Goal: Task Accomplishment & Management: Use online tool/utility

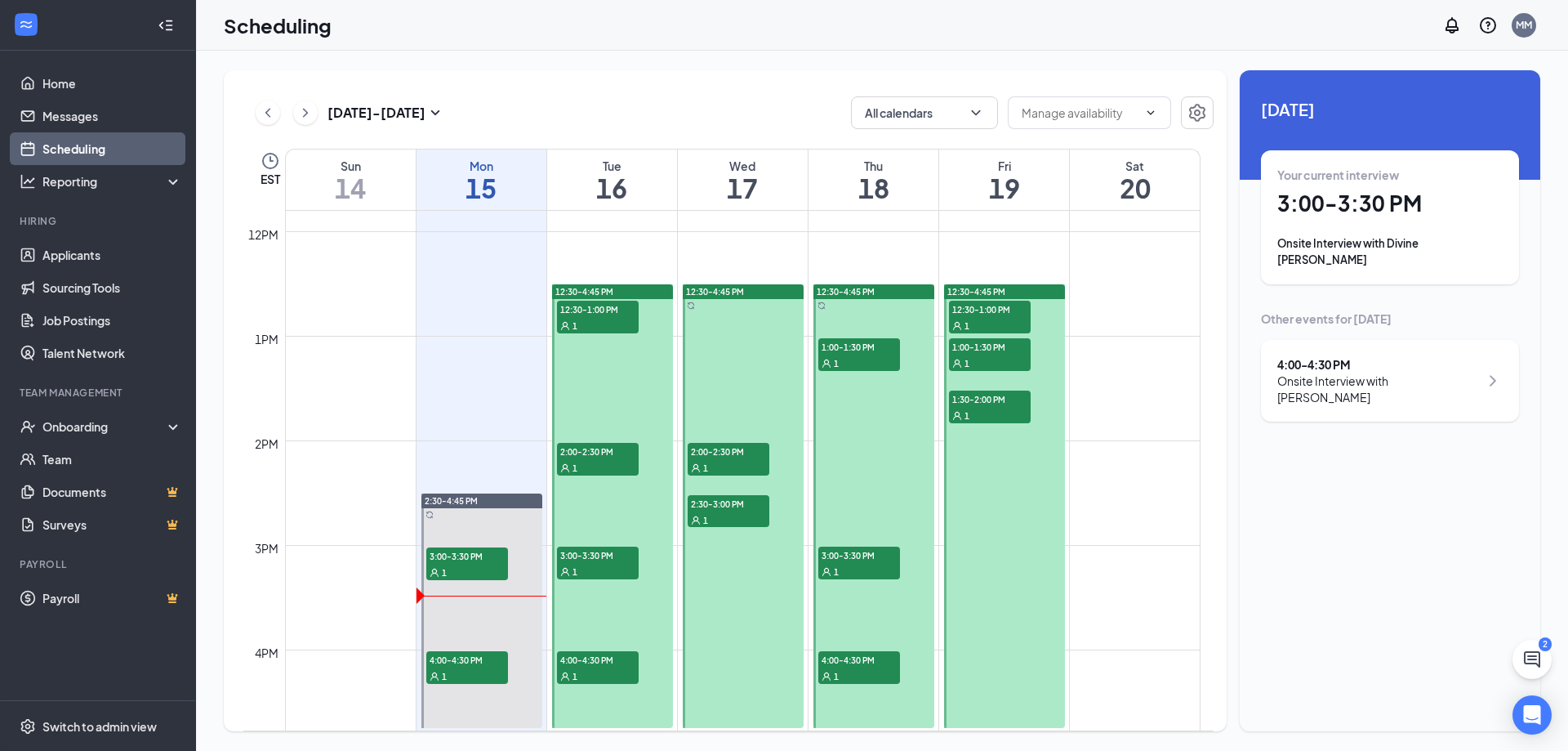
scroll to position [1375, 0]
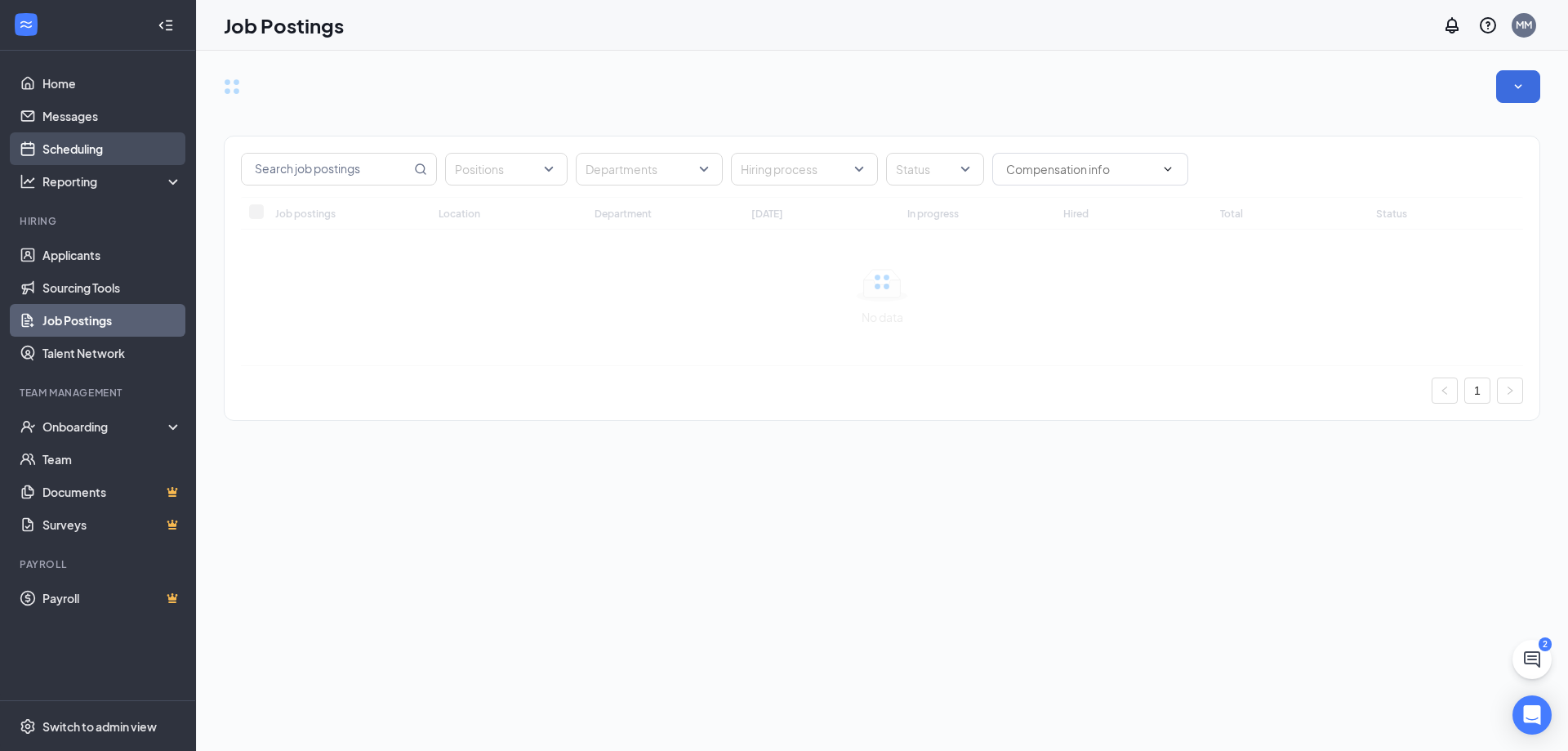
click at [50, 152] on link "Scheduling" at bounding box center [112, 149] width 140 height 33
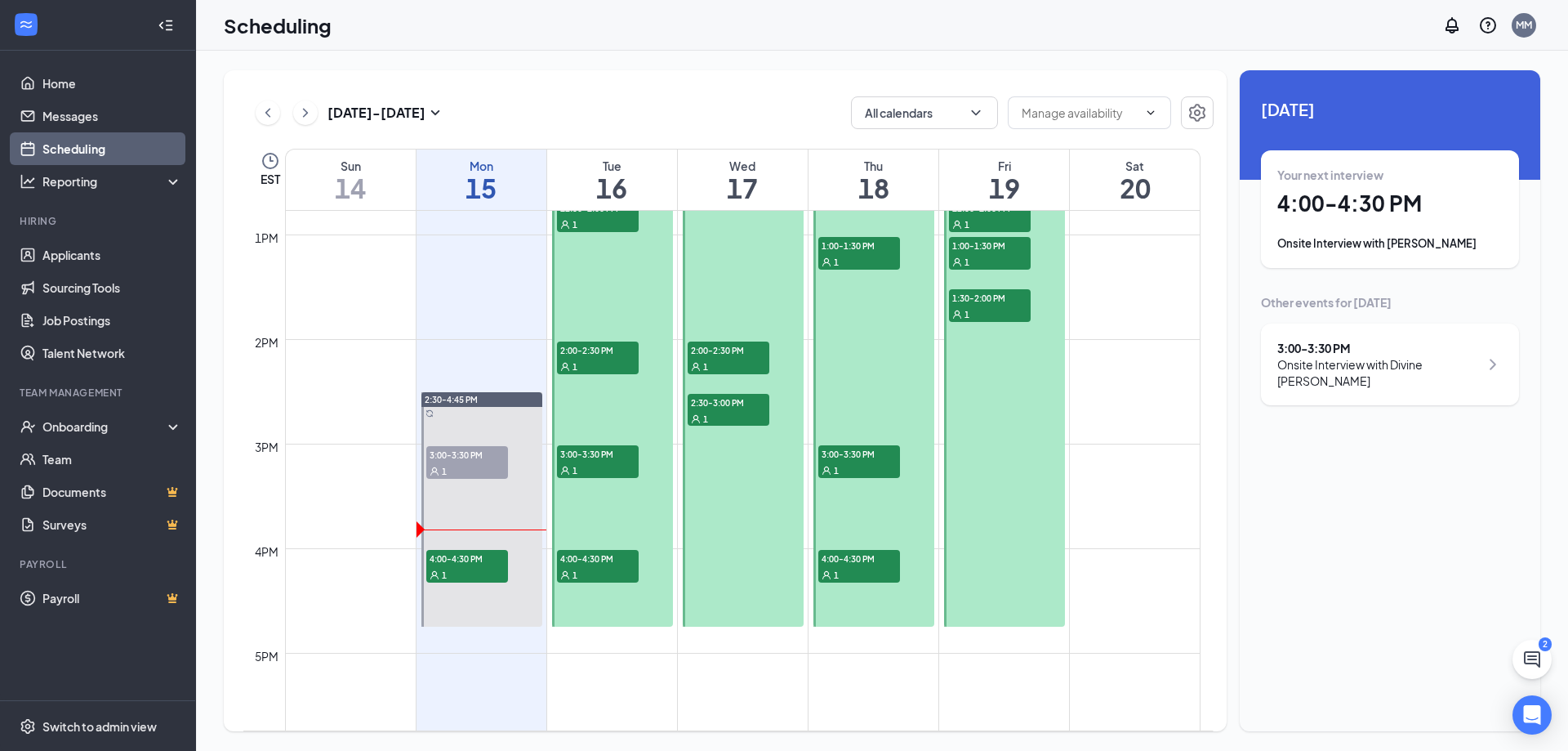
scroll to position [1375, 0]
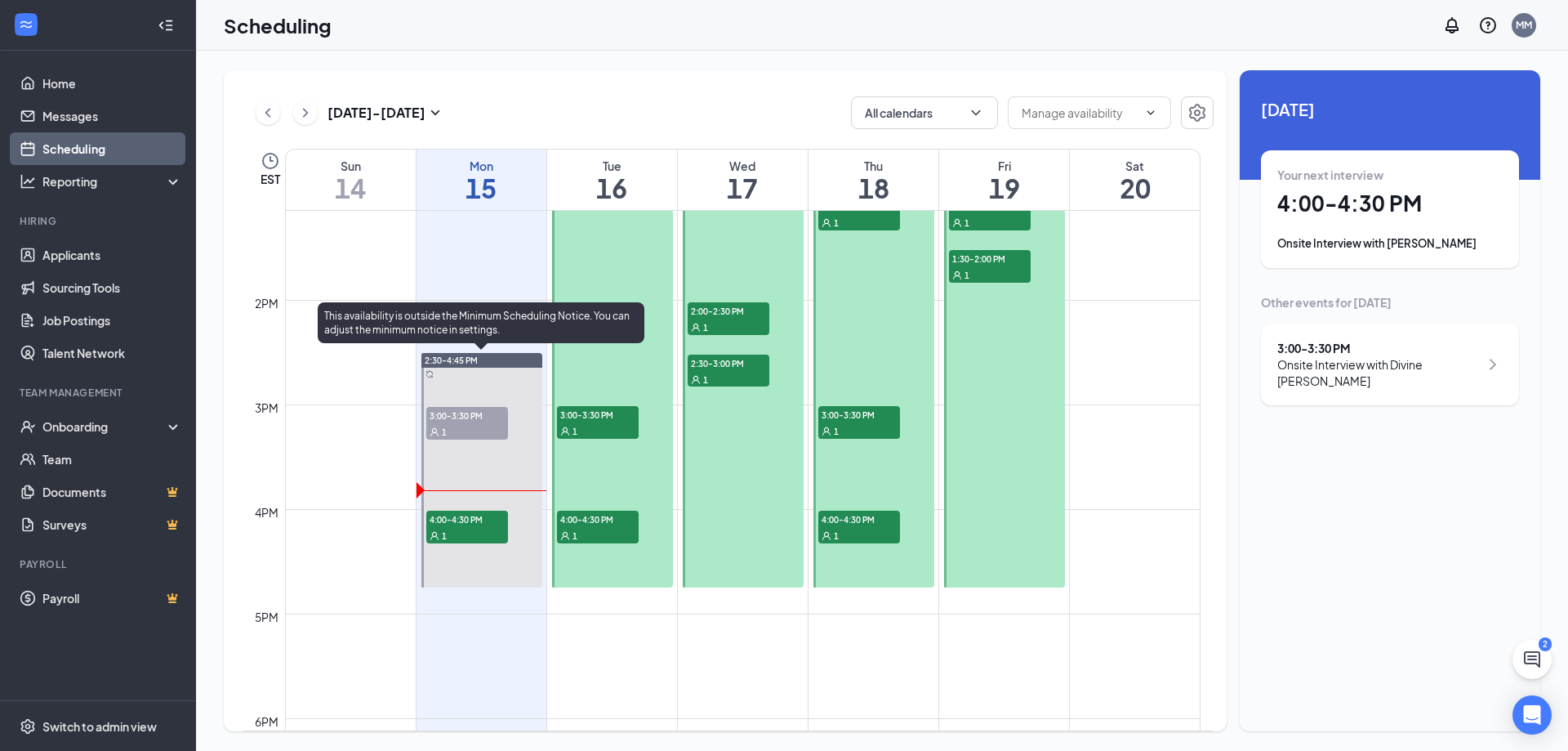
click at [496, 521] on span "4:00-4:30 PM" at bounding box center [467, 519] width 82 height 17
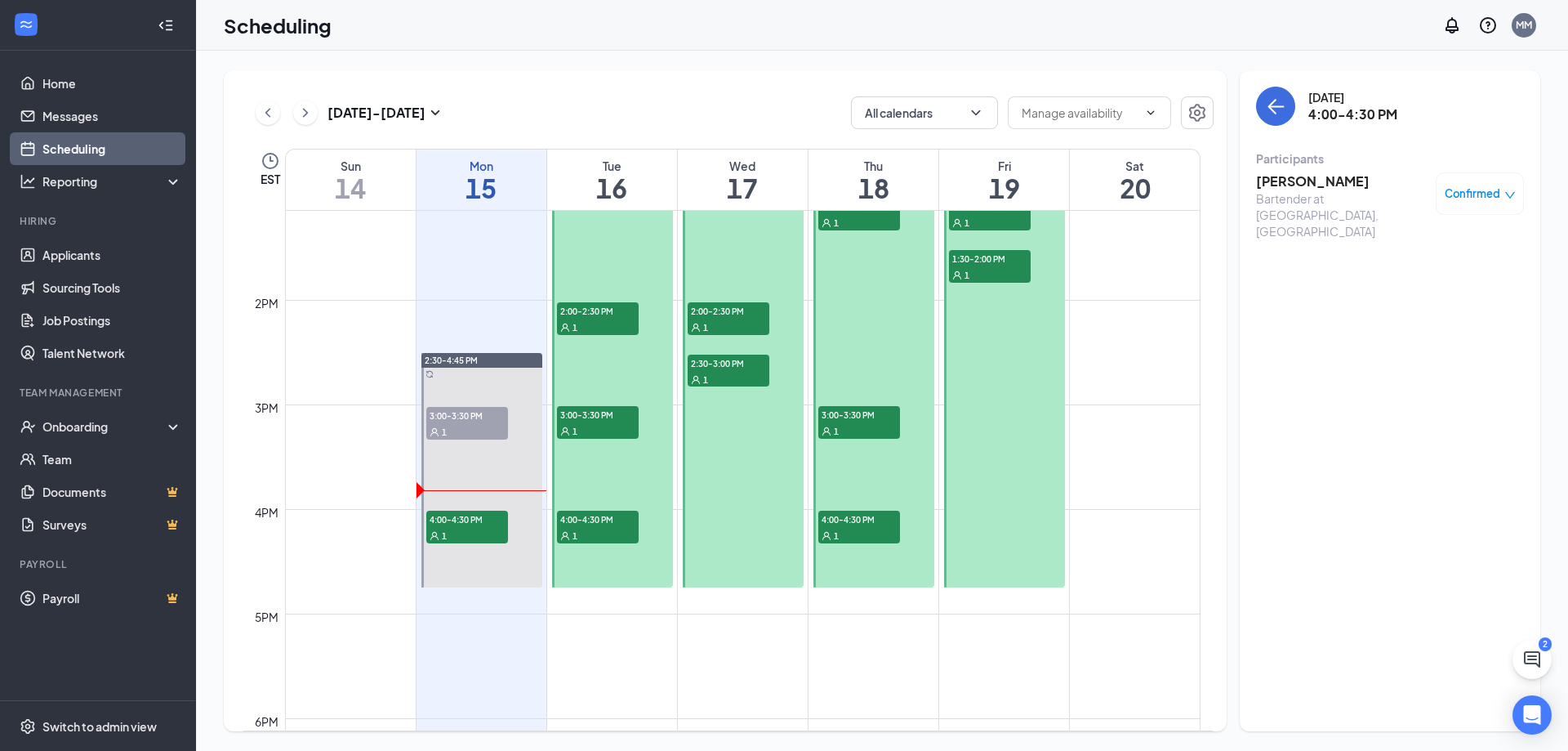
click at [1333, 179] on h3 "[PERSON_NAME]" at bounding box center [1341, 181] width 171 height 18
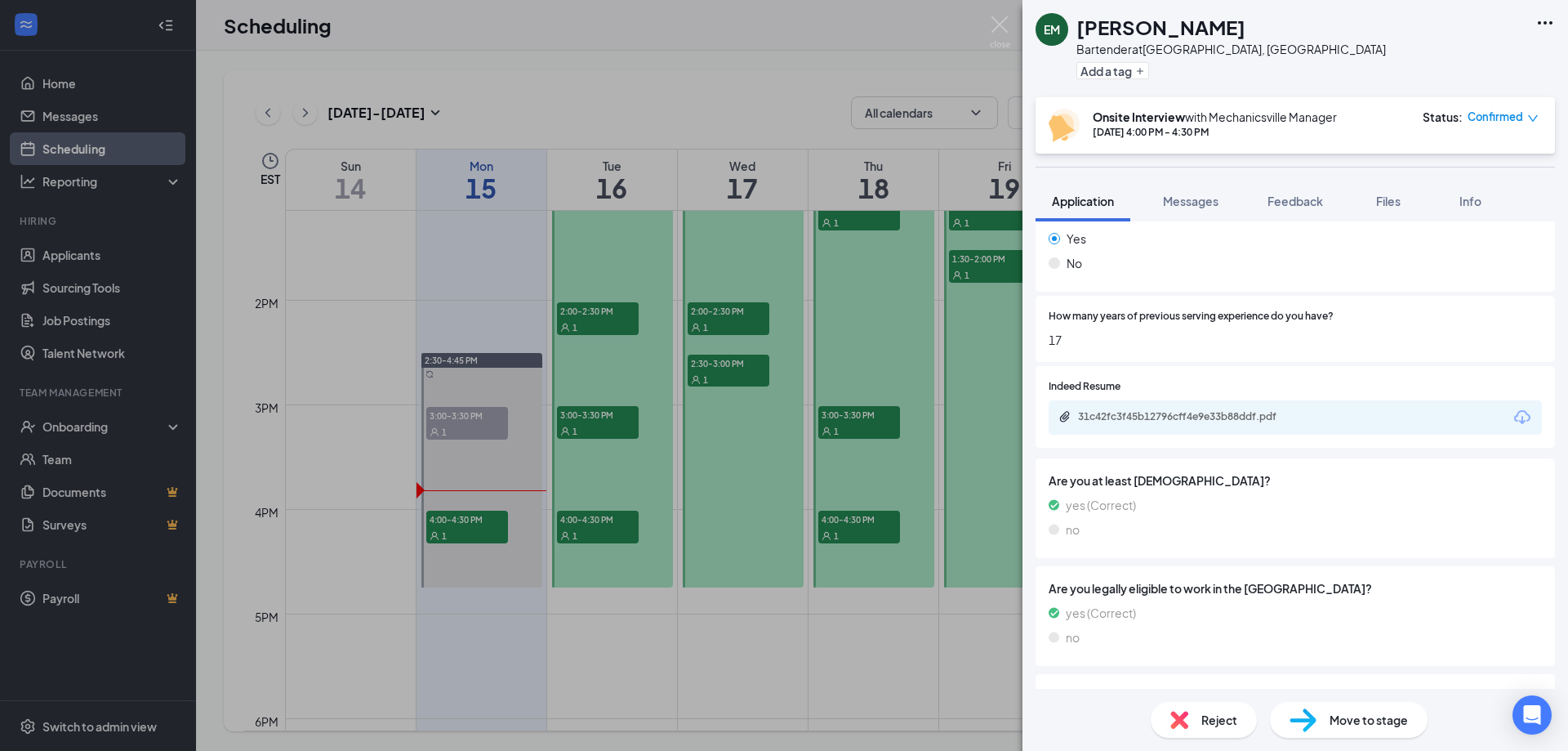
scroll to position [409, 0]
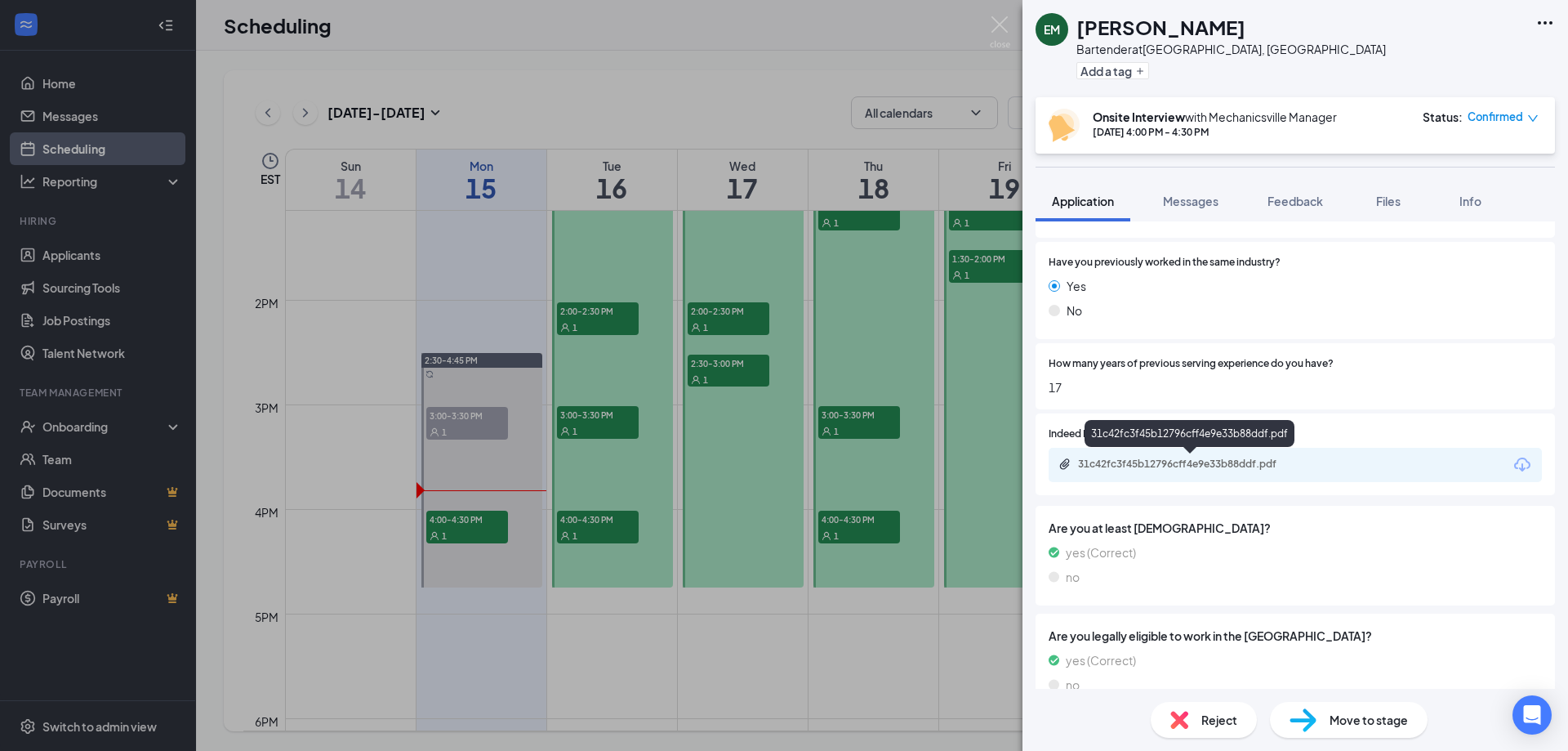
click at [1216, 459] on div "31c42fc3f45b12796cff4e9e33b88ddf.pdf" at bounding box center [1193, 464] width 229 height 13
click at [994, 31] on img at bounding box center [1000, 32] width 21 height 32
